Goal: Information Seeking & Learning: Check status

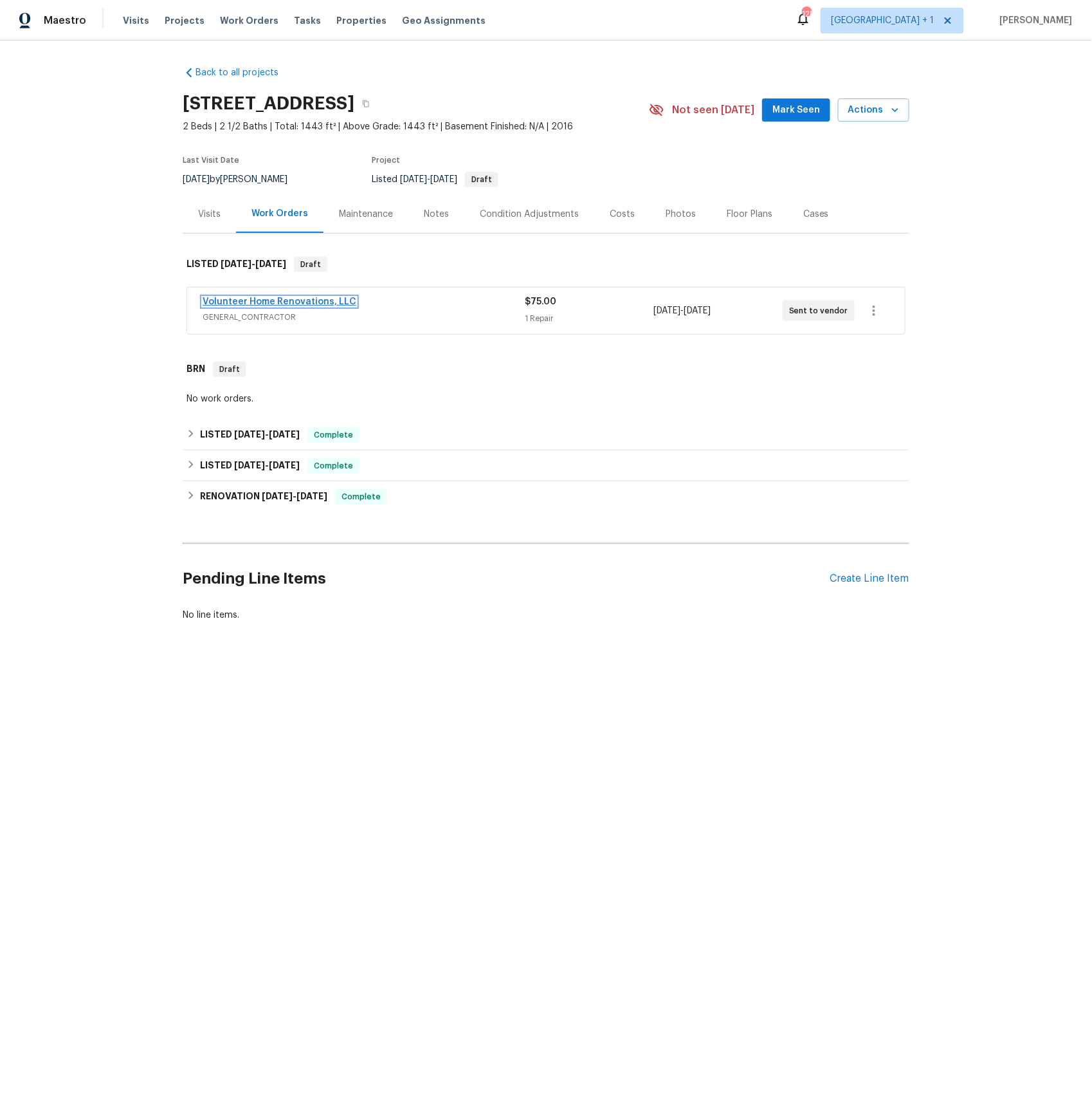
click at [304, 302] on link "Volunteer Home Renovations, LLC" at bounding box center [279, 301] width 153 height 9
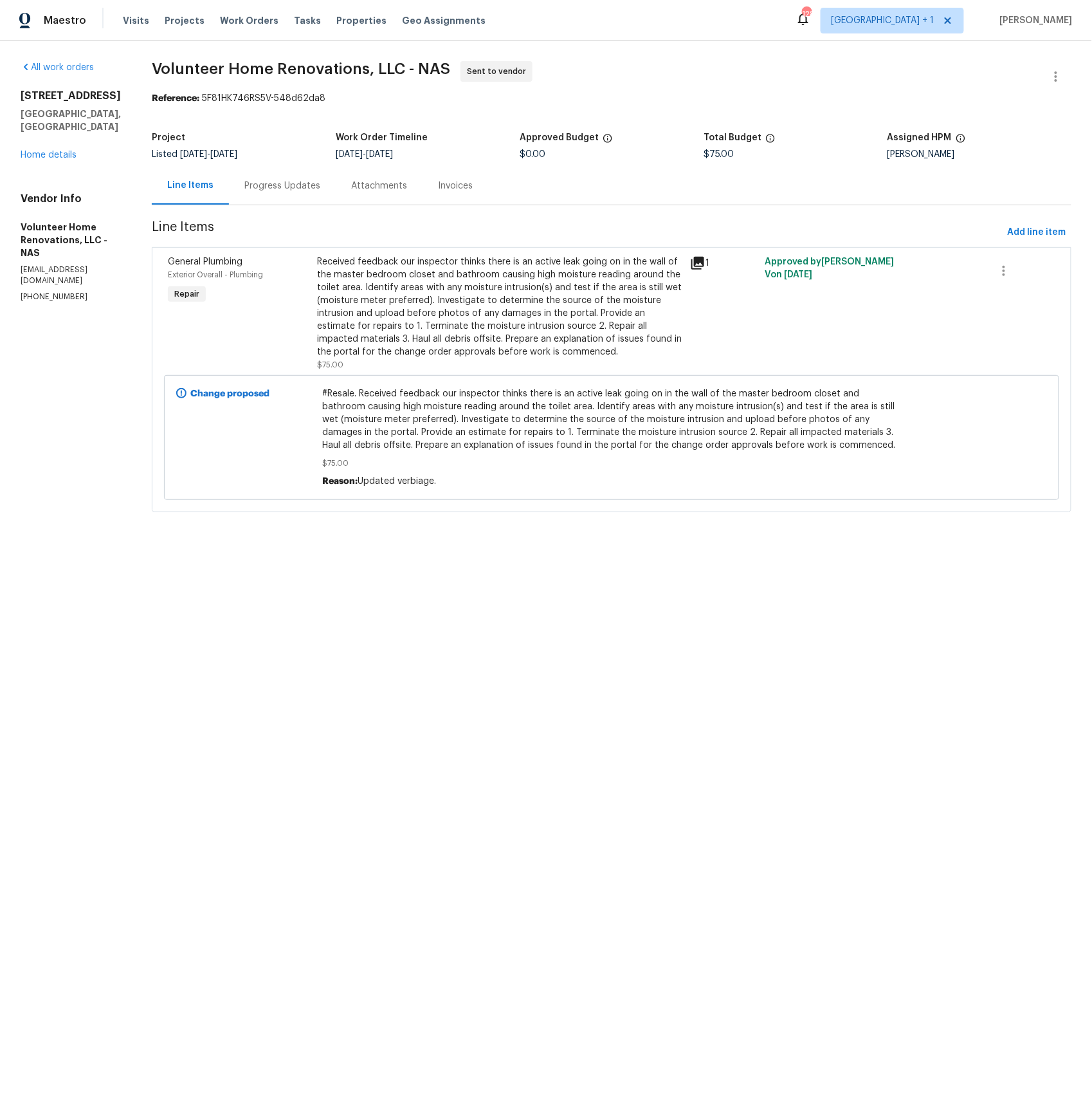
click at [321, 186] on div "Progress Updates" at bounding box center [281, 185] width 76 height 13
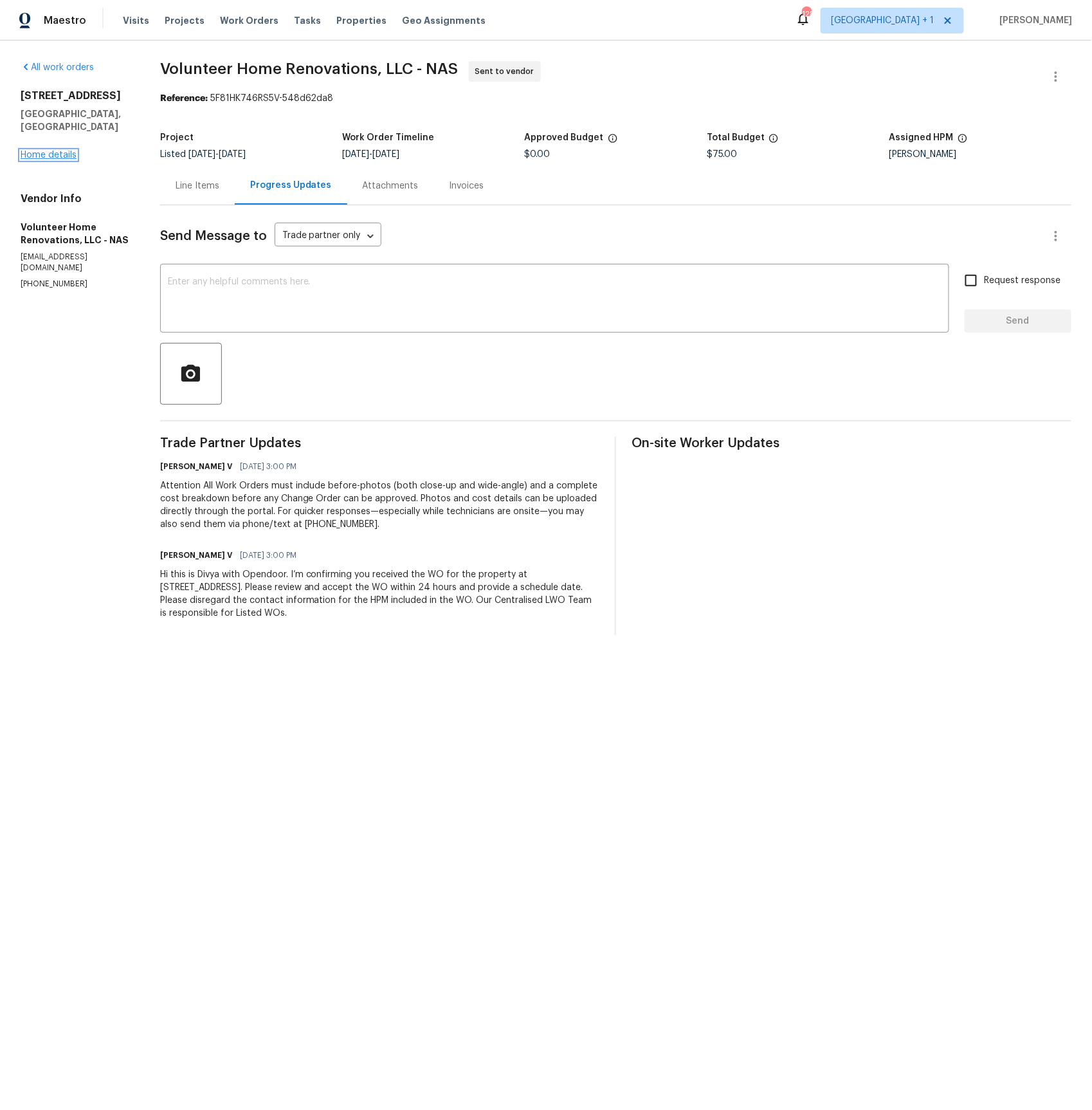
click at [65, 151] on link "Home details" at bounding box center [48, 154] width 56 height 9
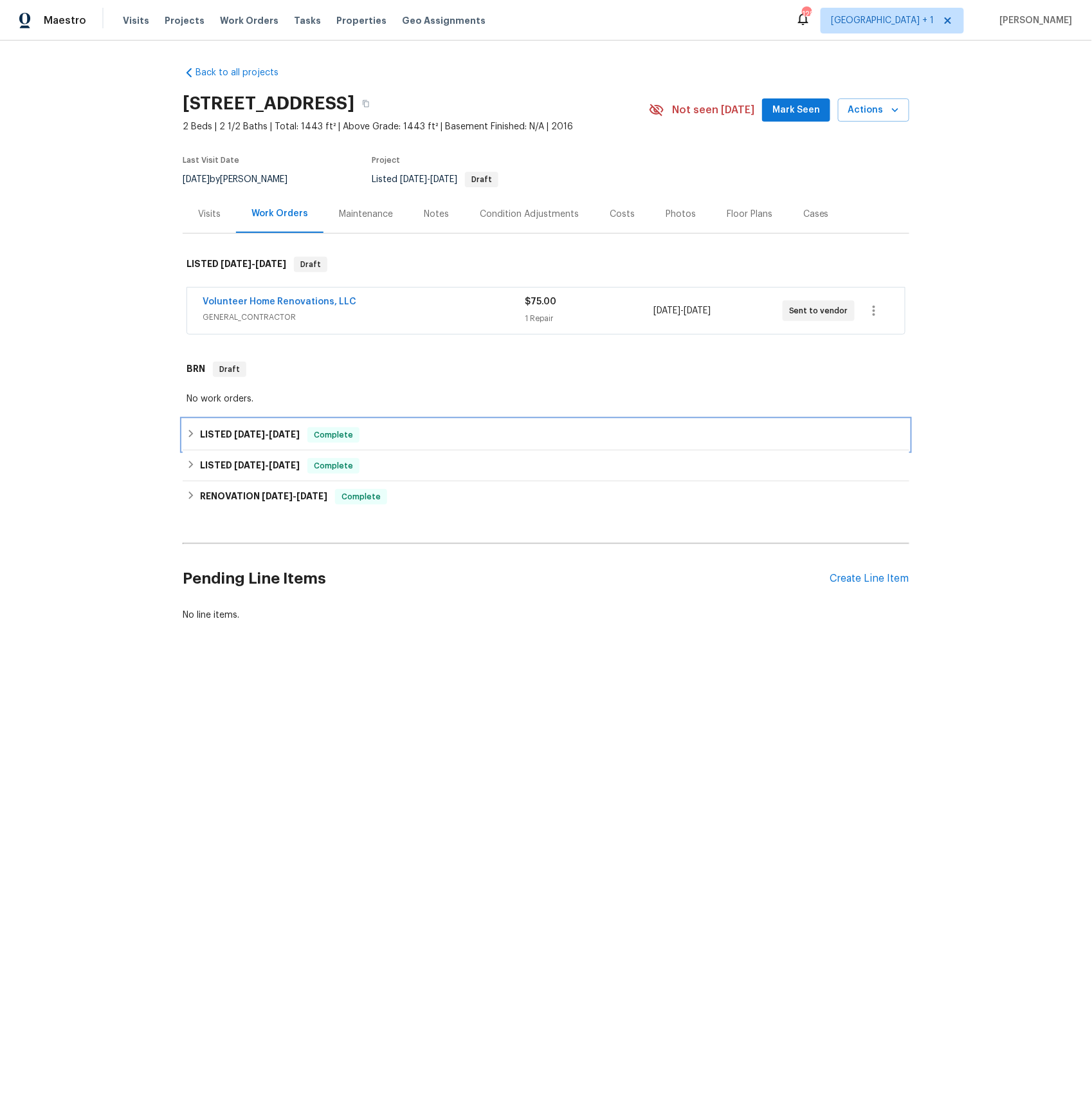
click at [255, 430] on span "[DATE]" at bounding box center [249, 434] width 30 height 9
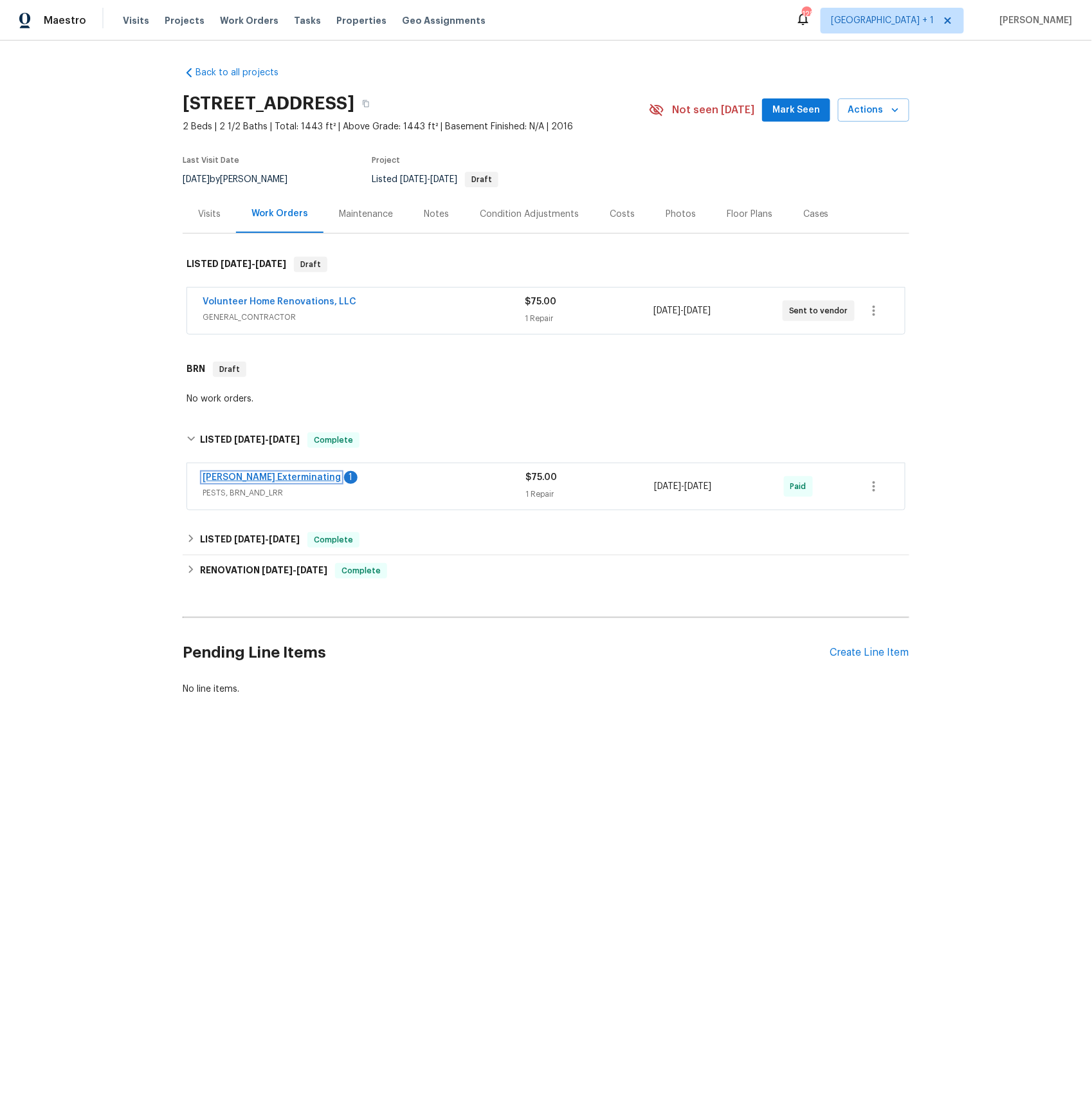
click at [271, 472] on link "[PERSON_NAME] Exterminating" at bounding box center [272, 476] width 139 height 9
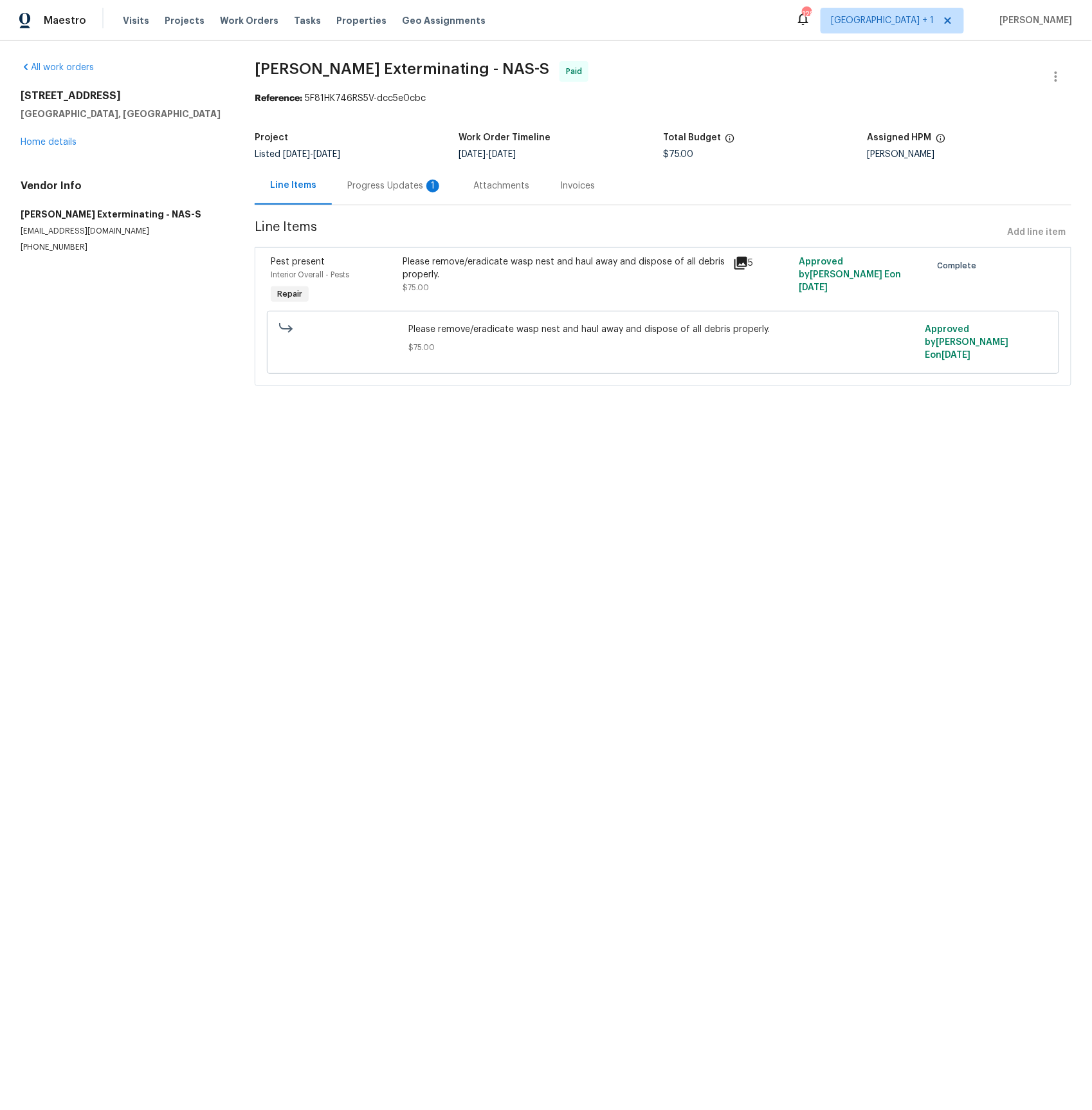
click at [373, 180] on div "Progress Updates 1" at bounding box center [394, 185] width 95 height 13
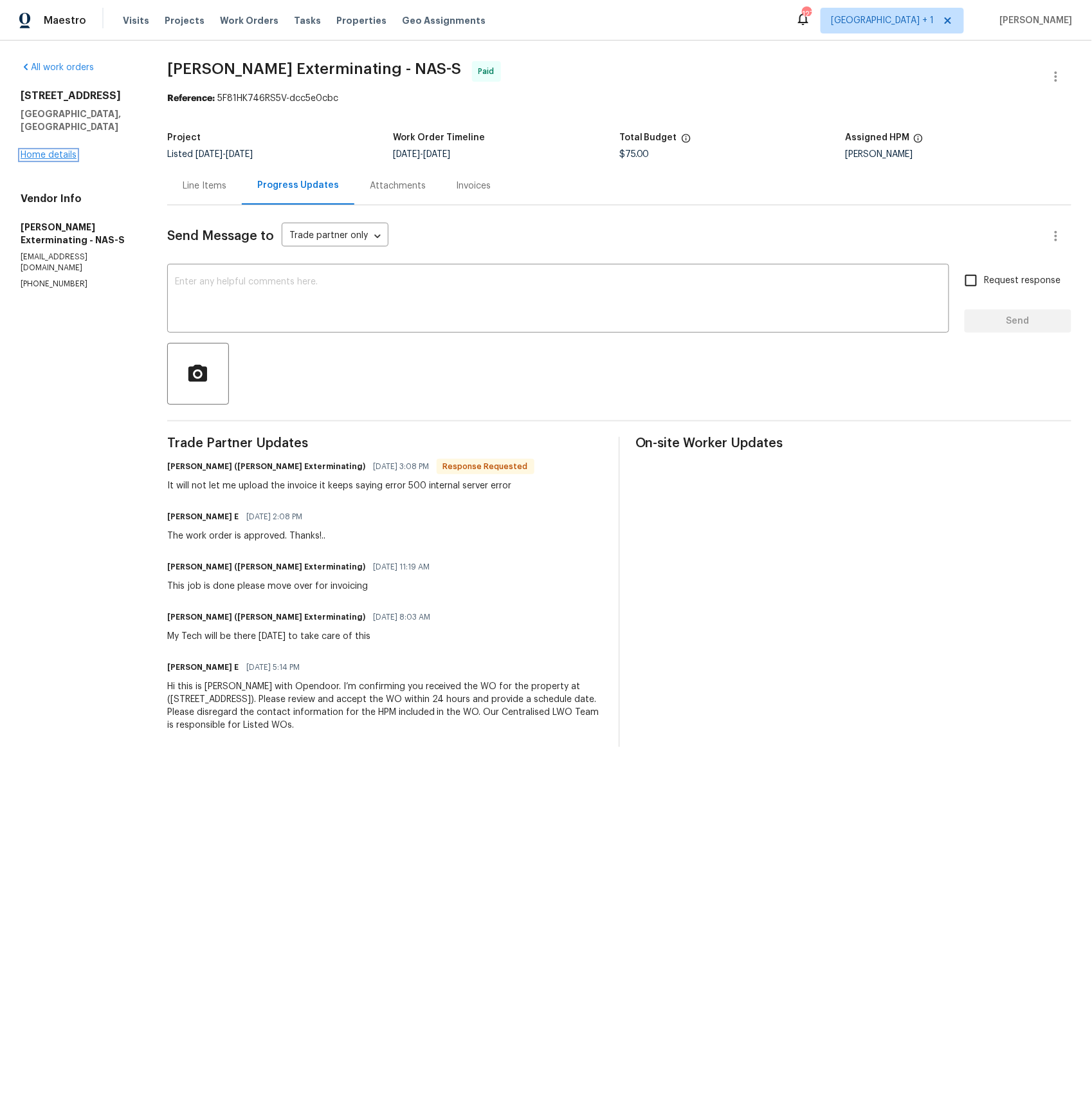
click at [51, 151] on link "Home details" at bounding box center [48, 154] width 56 height 9
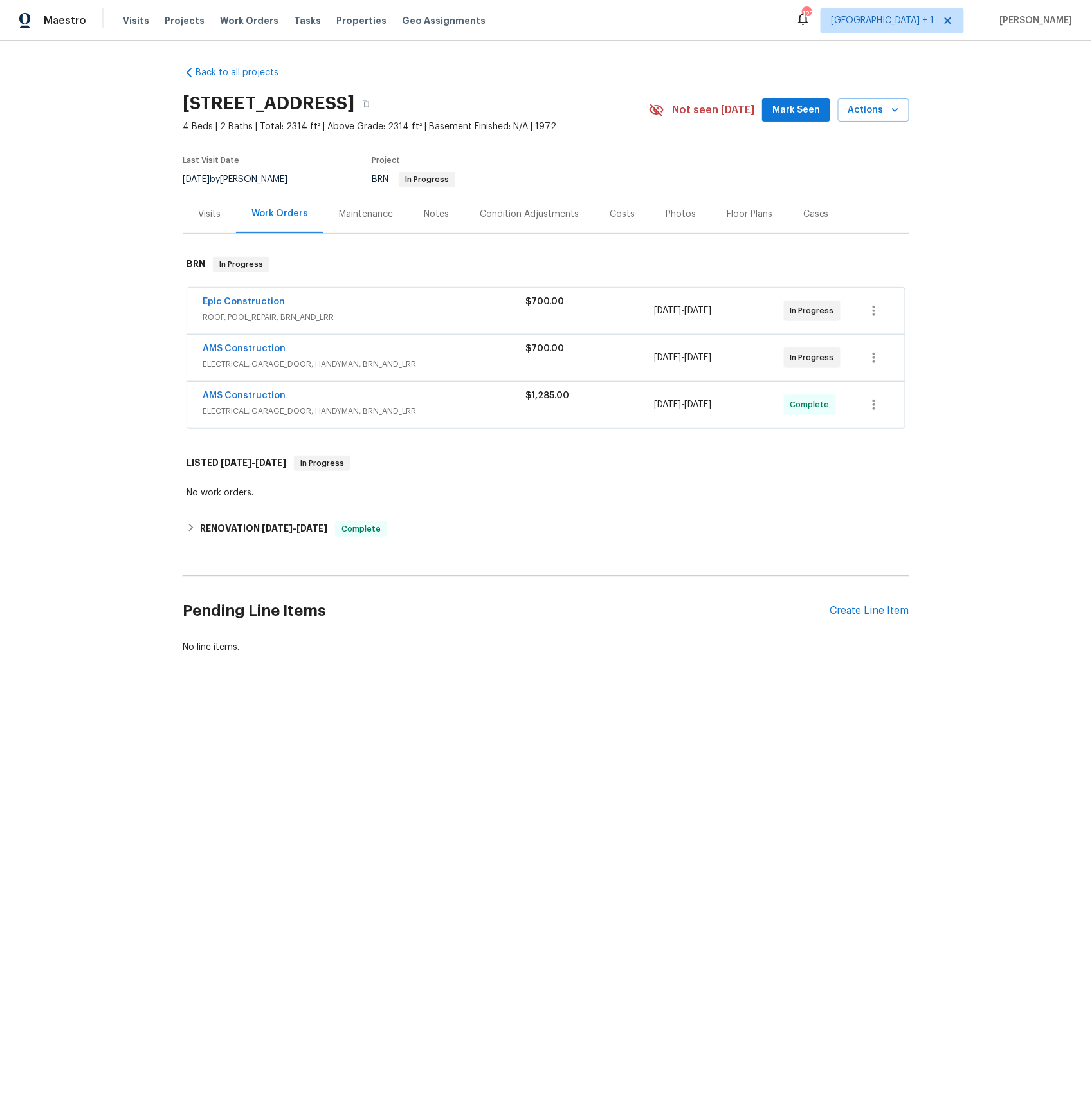
click at [237, 325] on div "Epic Construction ROOF, POOL_REPAIR, BRN_AND_LRR" at bounding box center [364, 310] width 323 height 31
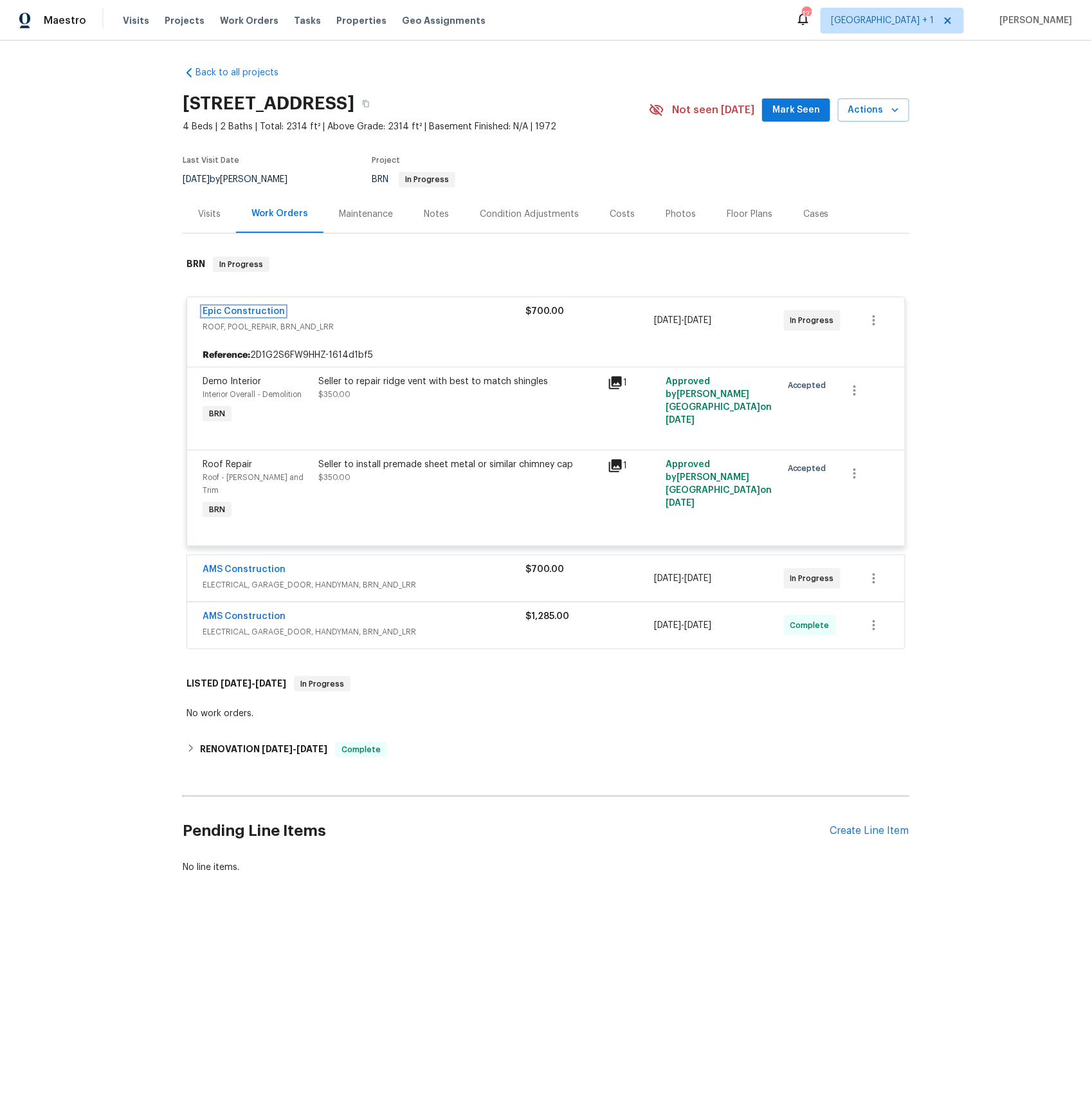
click at [237, 312] on link "Epic Construction" at bounding box center [244, 311] width 83 height 9
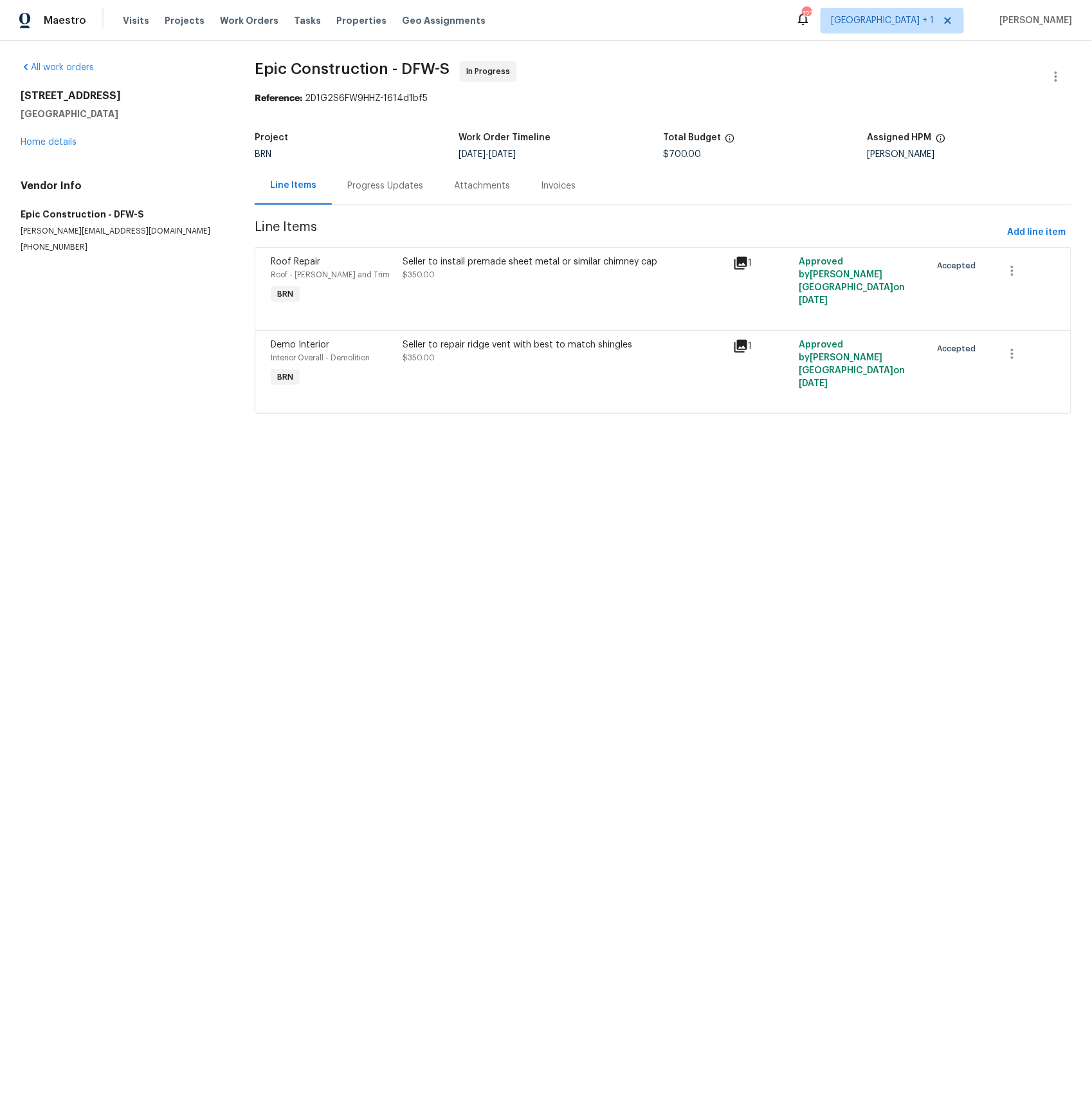
drag, startPoint x: 364, startPoint y: 180, endPoint x: 361, endPoint y: 191, distance: 11.4
click at [364, 180] on div "Progress Updates" at bounding box center [385, 185] width 76 height 13
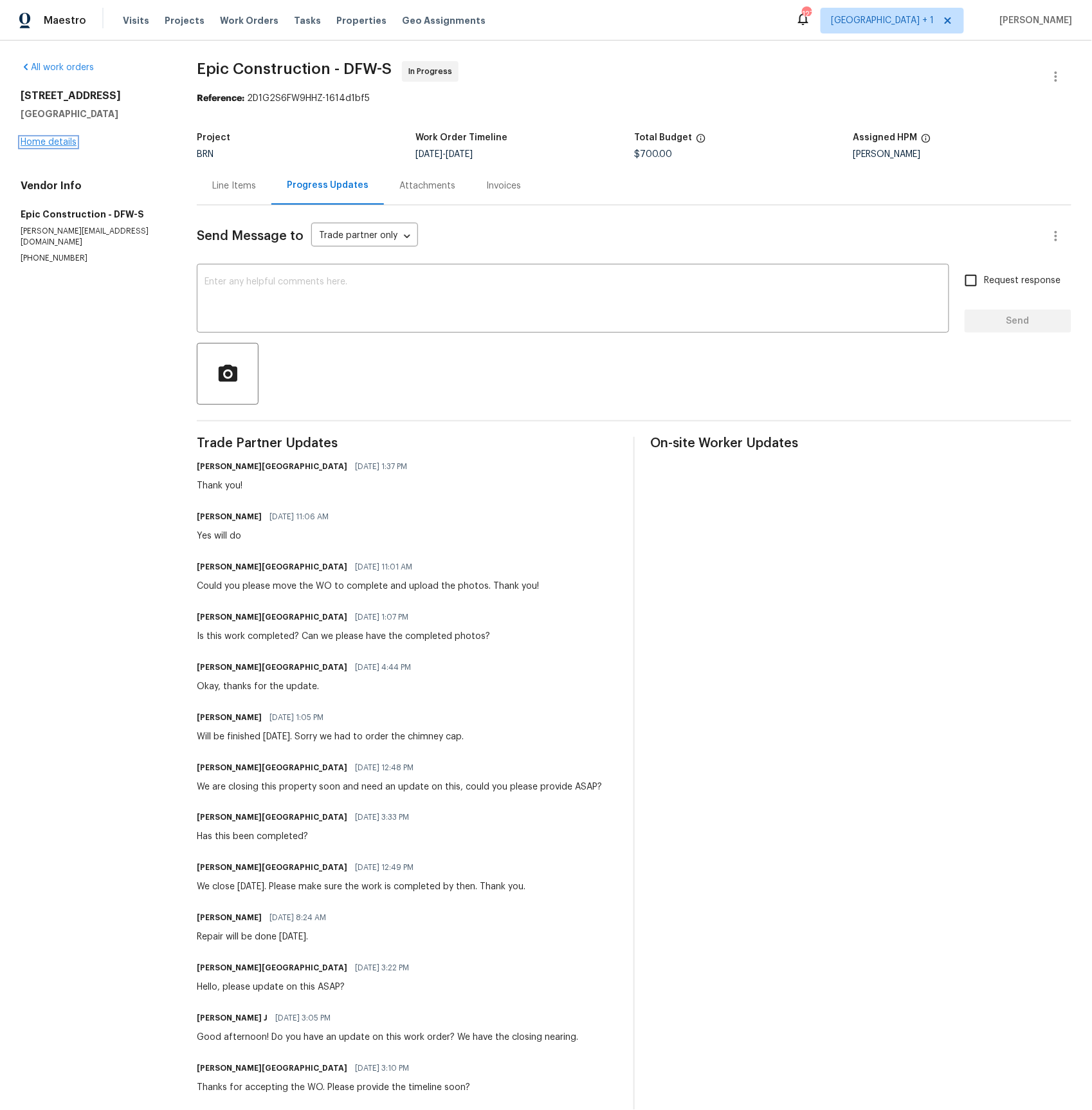
click at [66, 146] on link "Home details" at bounding box center [48, 142] width 56 height 9
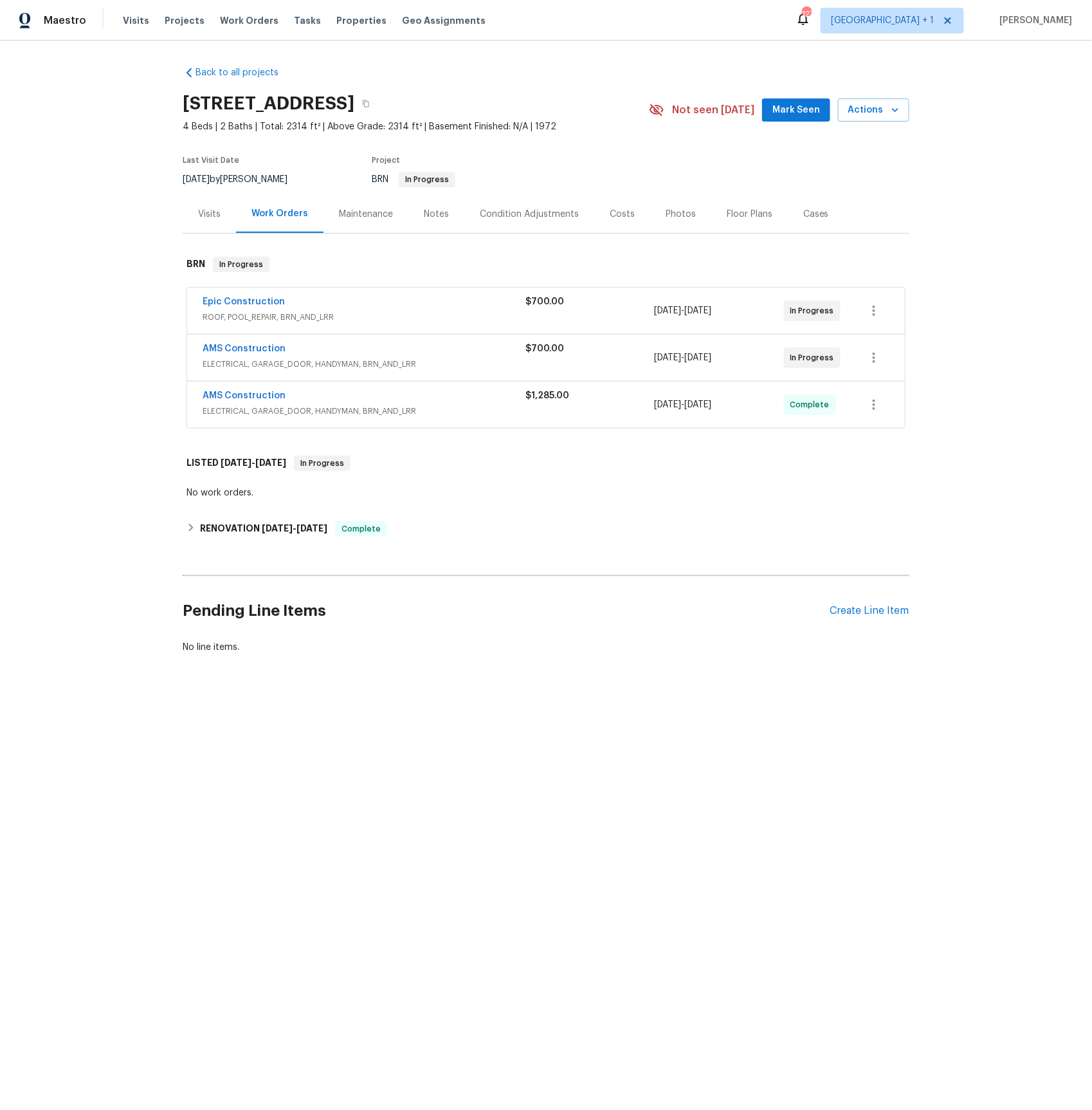
click at [242, 365] on span "ELECTRICAL, GARAGE_DOOR, HANDYMAN, BRN_AND_LRR" at bounding box center [364, 363] width 323 height 13
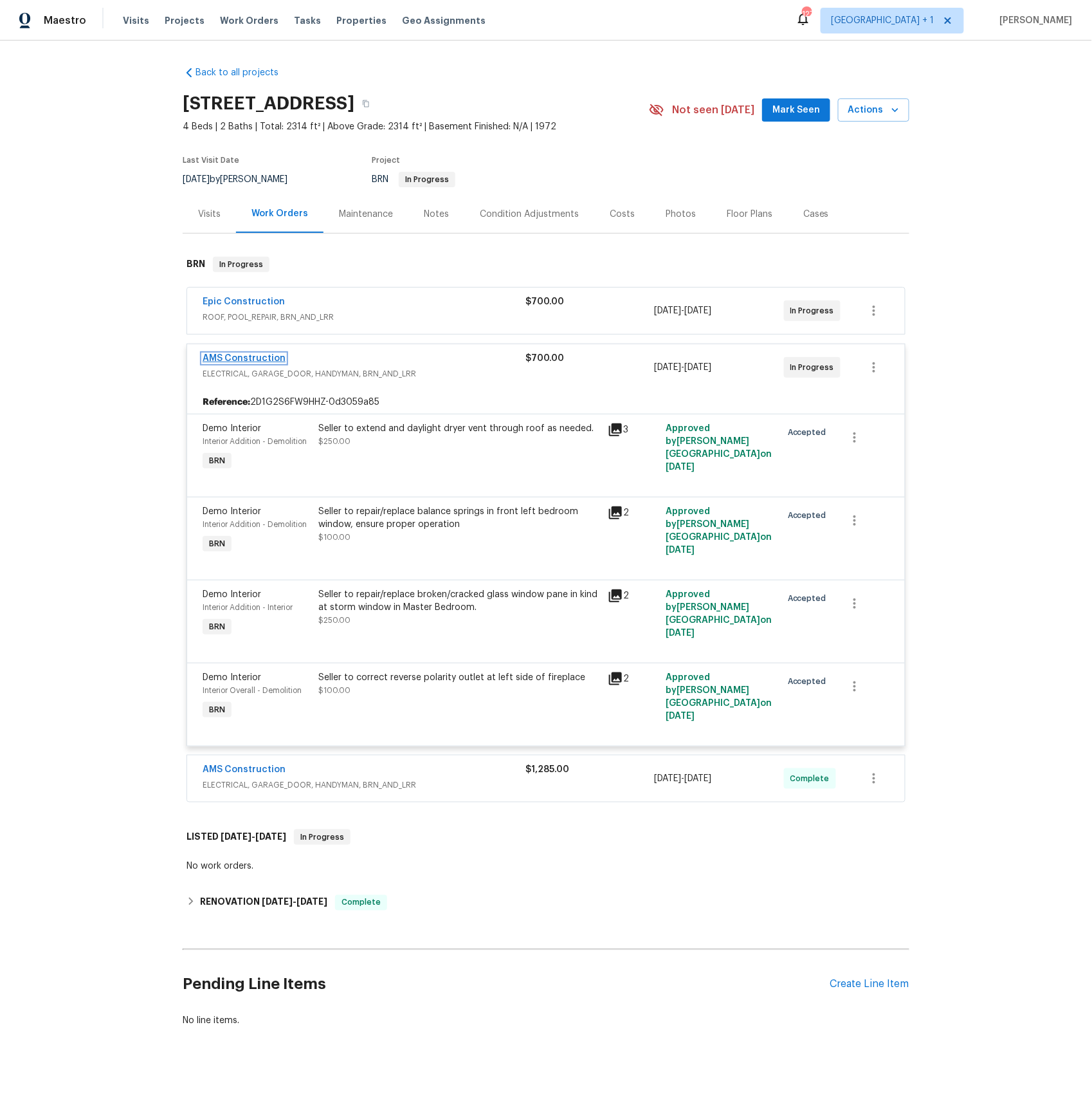
click at [248, 359] on link "AMS Construction" at bounding box center [244, 358] width 83 height 9
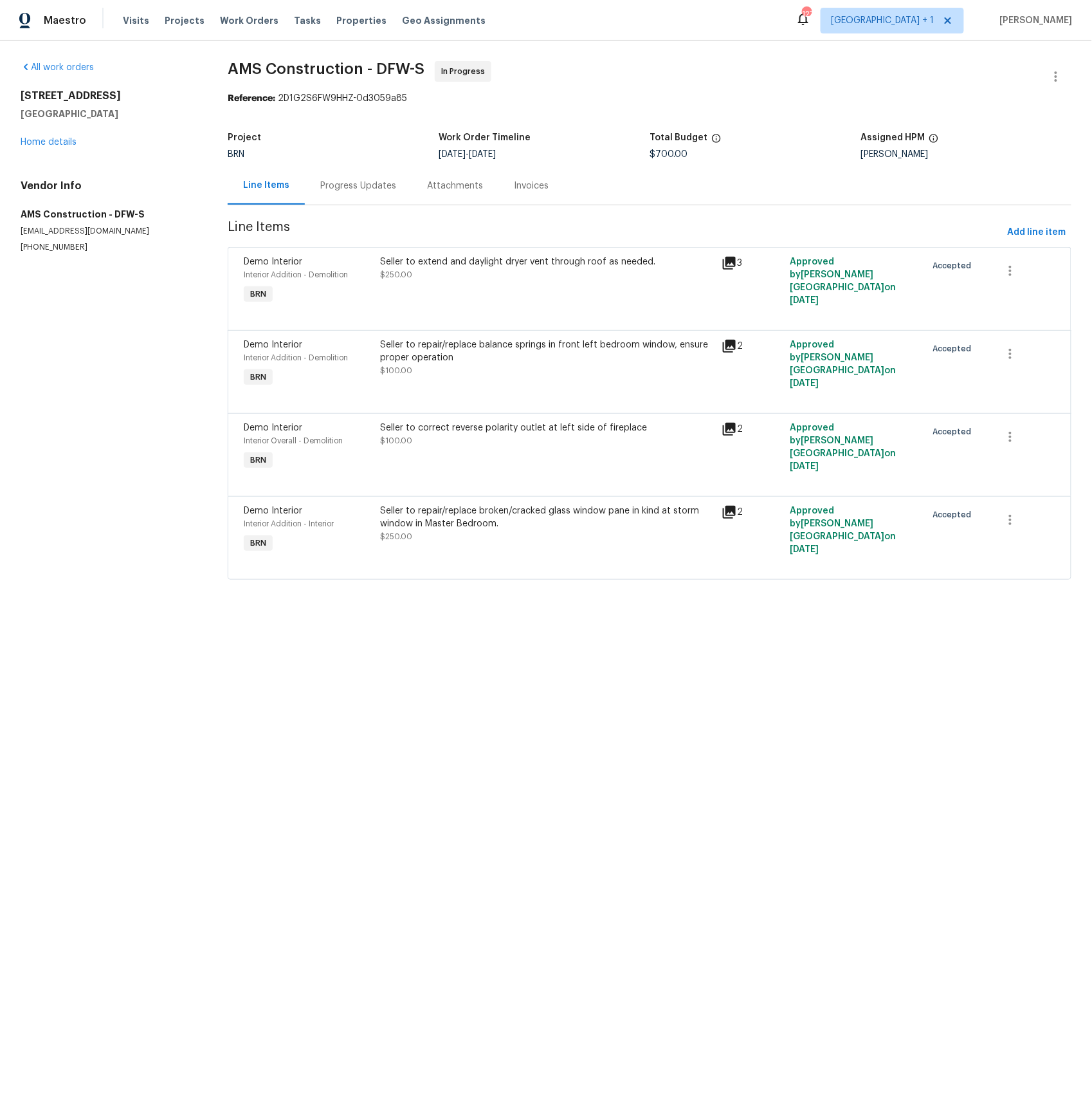
click at [350, 186] on div "Progress Updates" at bounding box center [358, 185] width 76 height 13
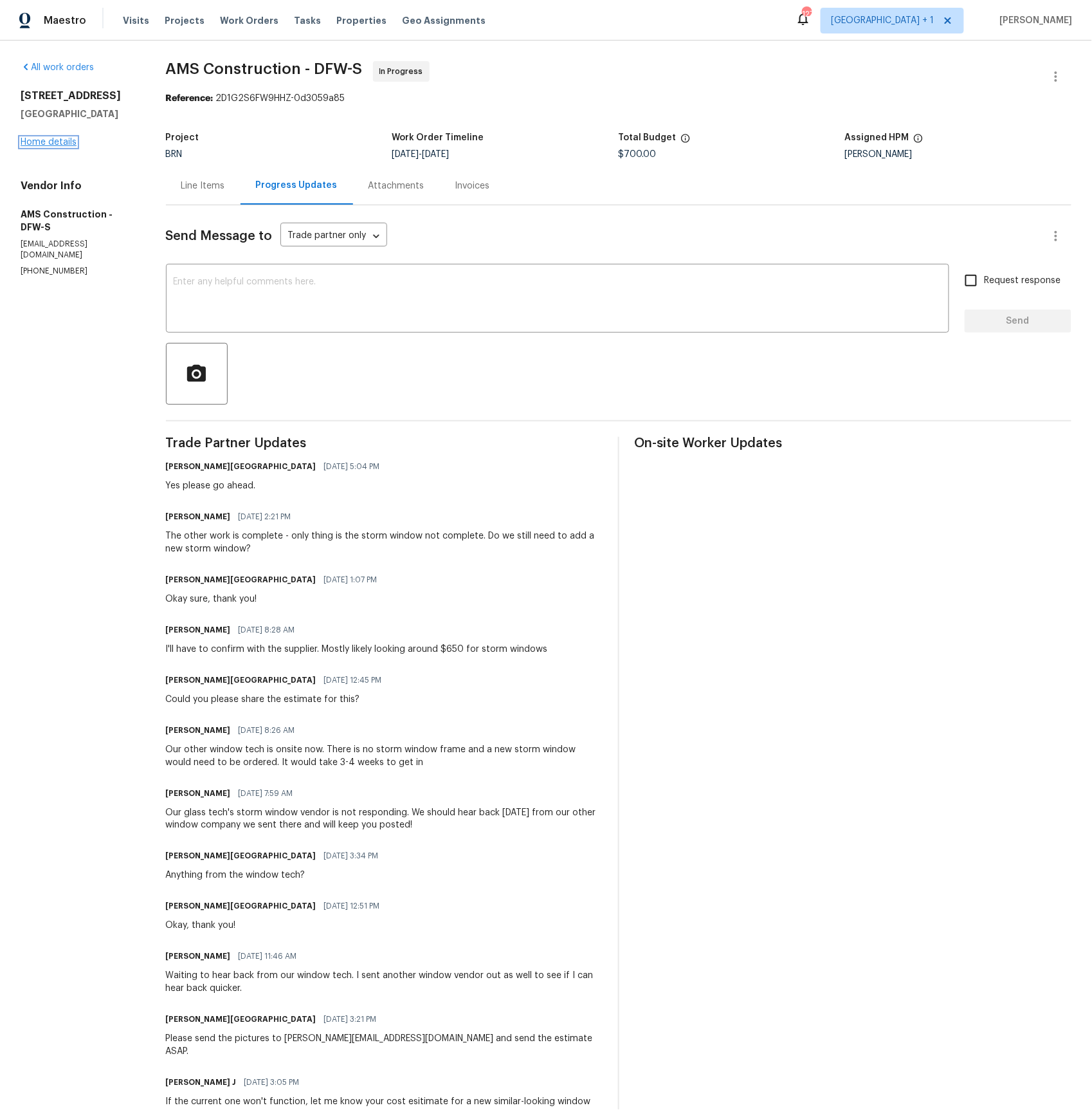
click at [59, 144] on link "Home details" at bounding box center [48, 142] width 56 height 9
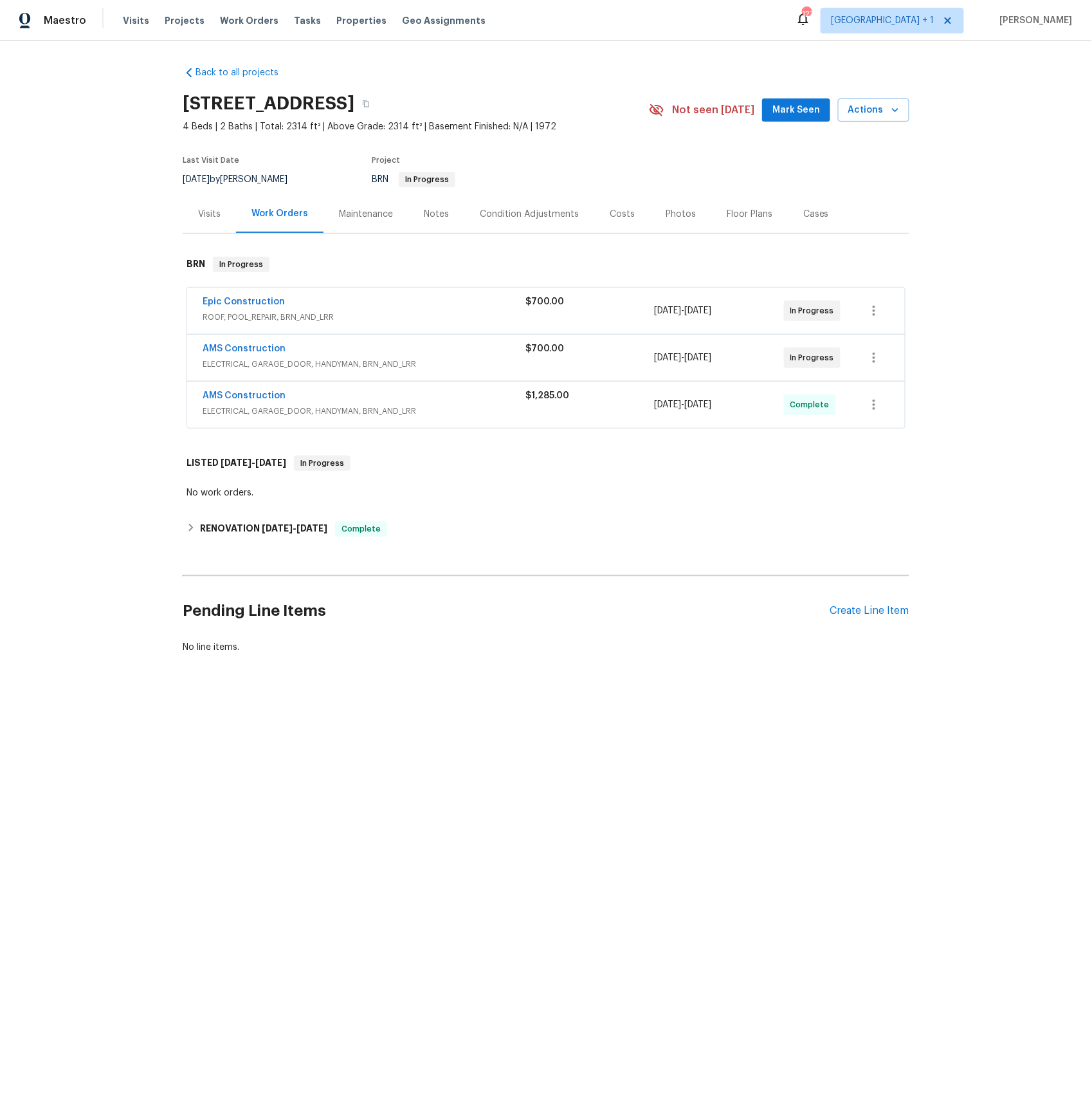
click at [244, 406] on span "ELECTRICAL, GARAGE_DOOR, HANDYMAN, BRN_AND_LRR" at bounding box center [364, 410] width 323 height 13
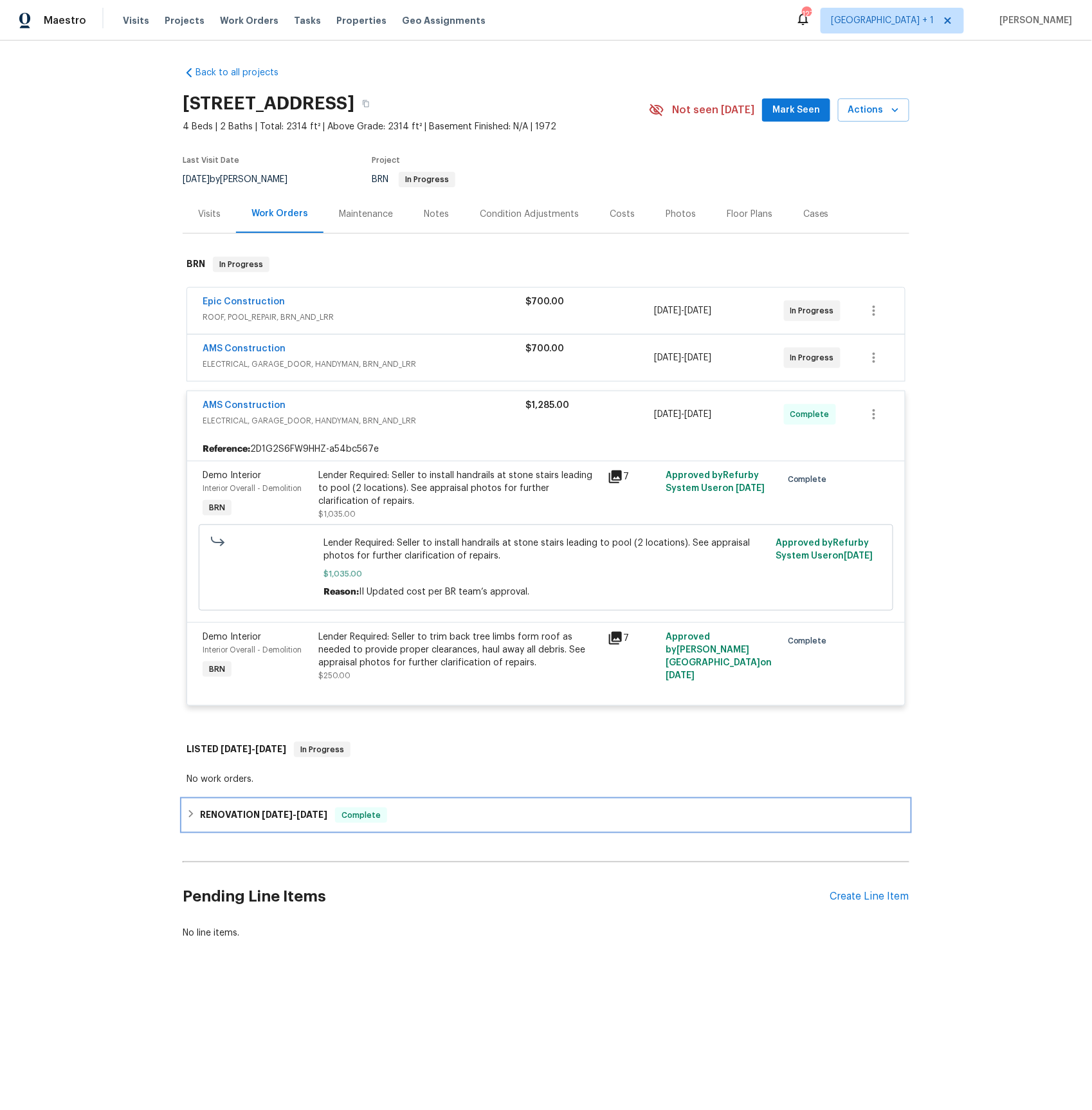
drag, startPoint x: 221, startPoint y: 820, endPoint x: 248, endPoint y: 802, distance: 32.4
click at [221, 820] on h6 "RENOVATION 5/20/25 - 7/9/25" at bounding box center [263, 815] width 127 height 16
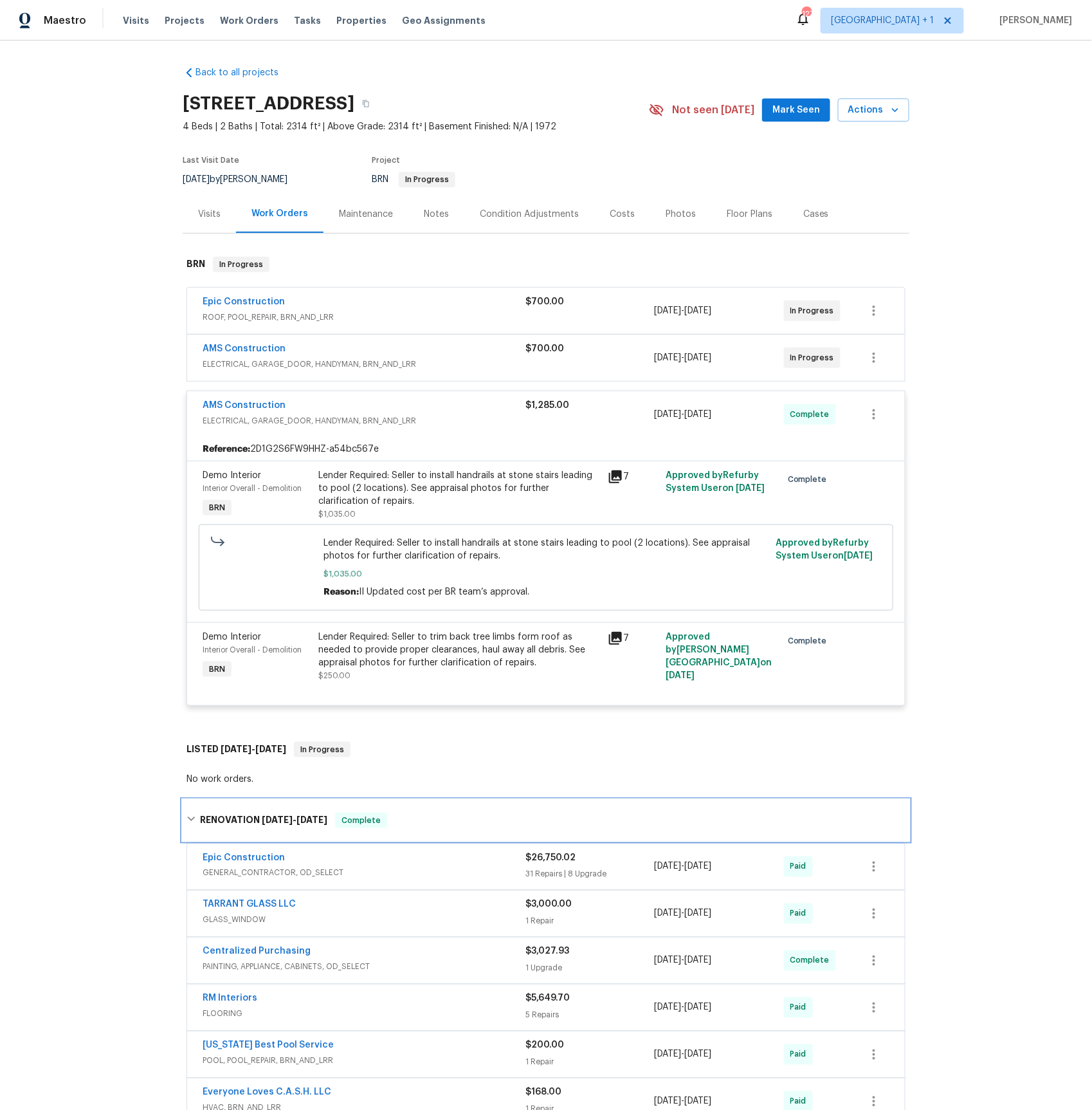
scroll to position [364, 0]
